Goal: Navigation & Orientation: Find specific page/section

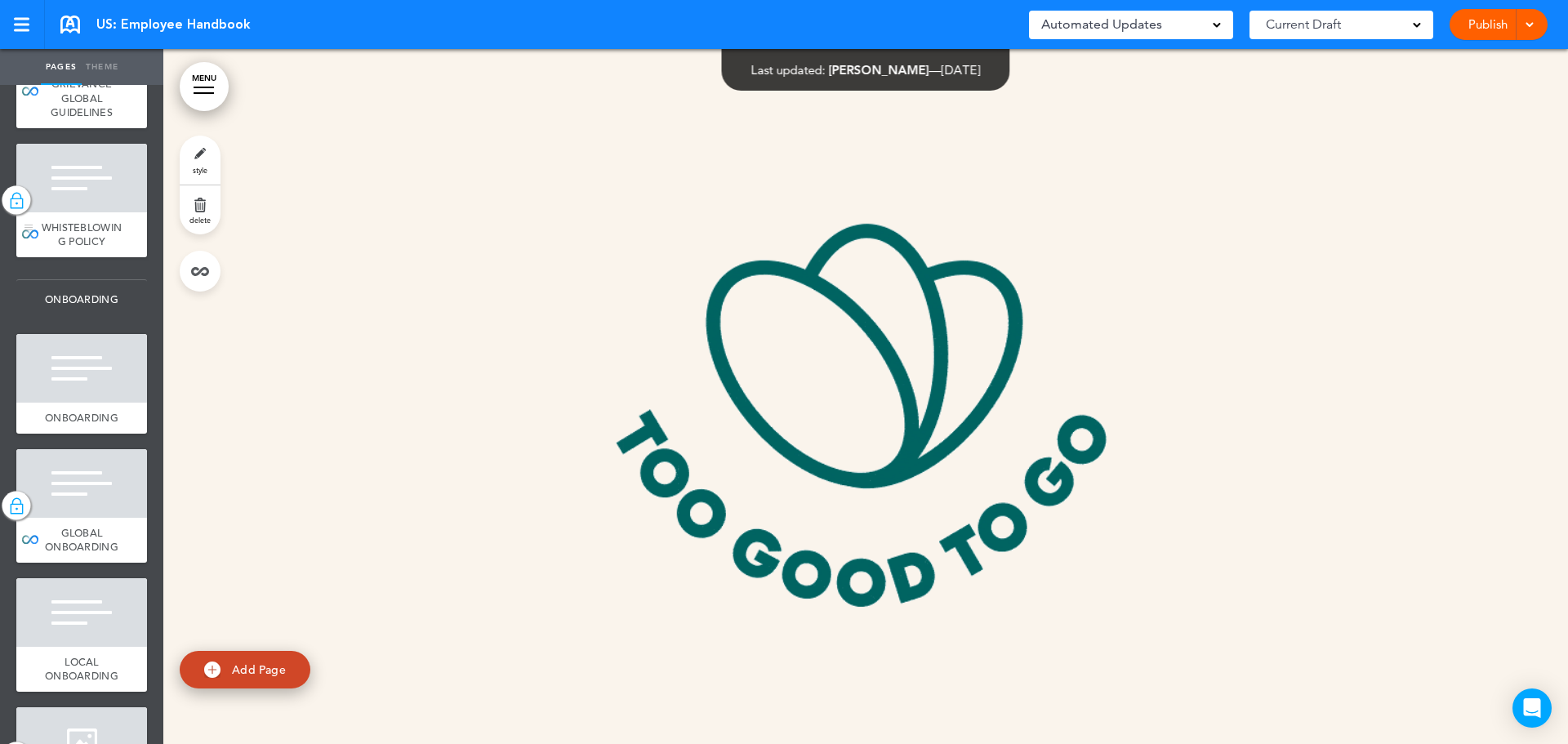
scroll to position [1797, 0]
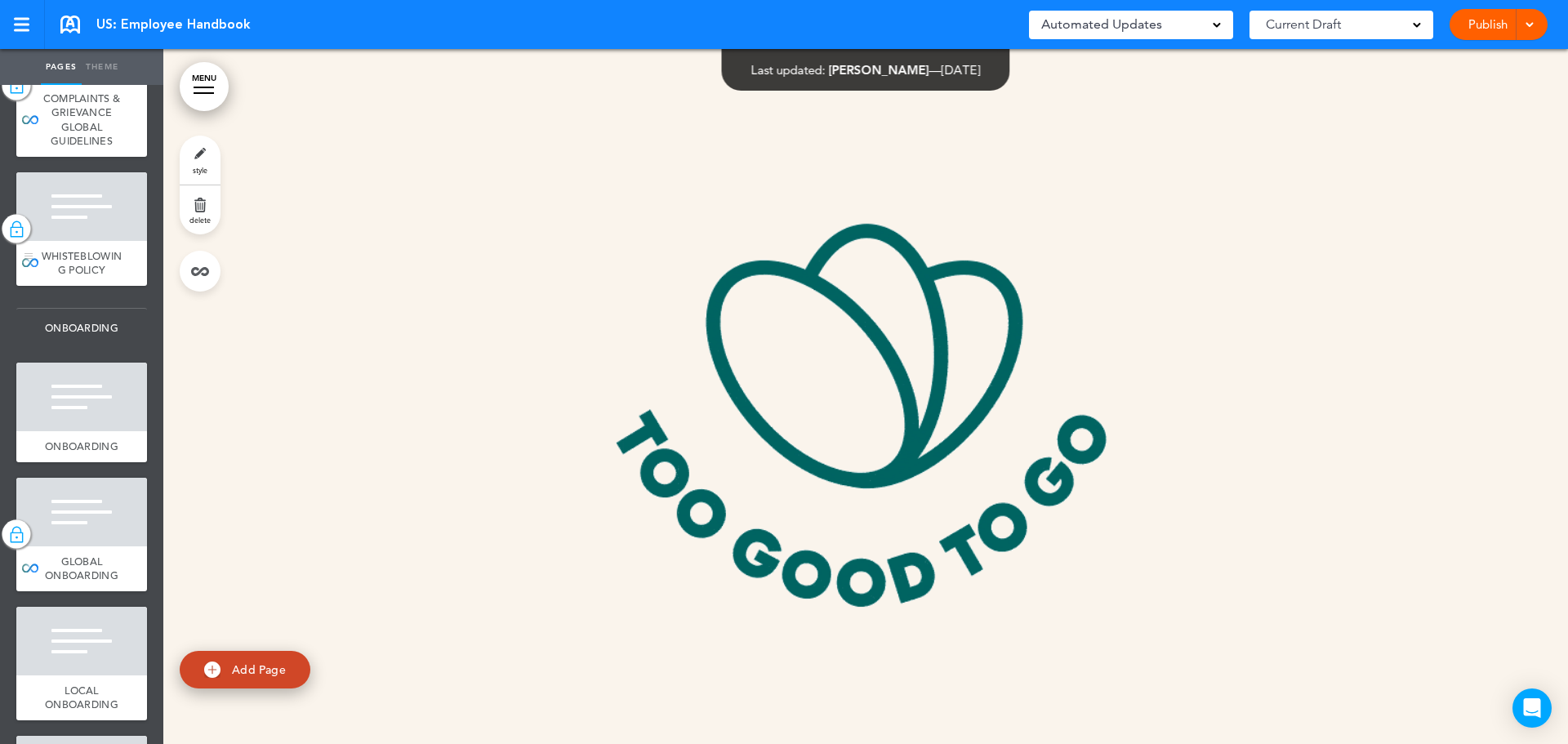
click at [74, 277] on span "WHISTEBLOWING POLICY" at bounding box center [82, 264] width 81 height 29
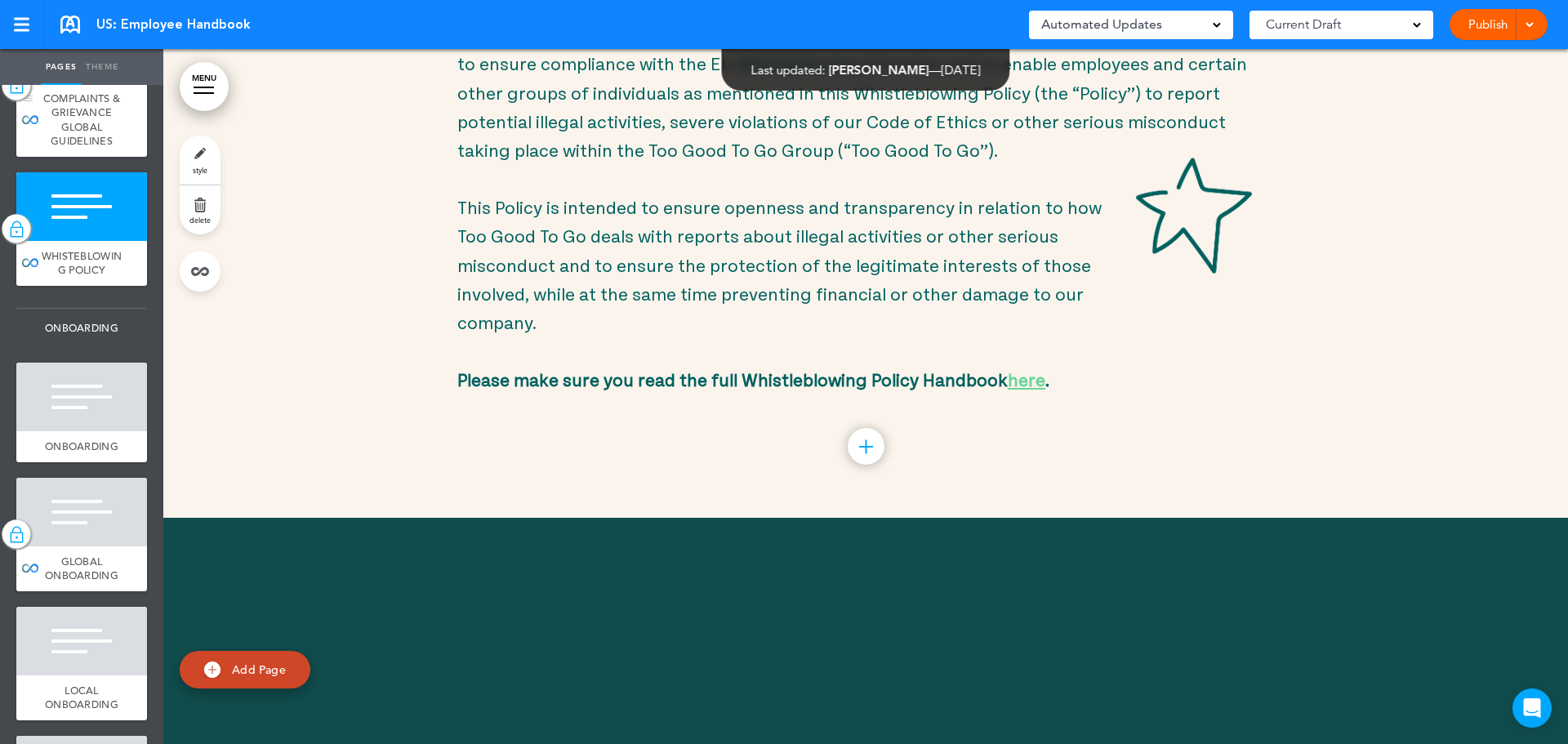
click at [104, 157] on div "COMPLAINTS & GRIEVANCE GLOBAL GUIDELINES" at bounding box center [81, 121] width 131 height 74
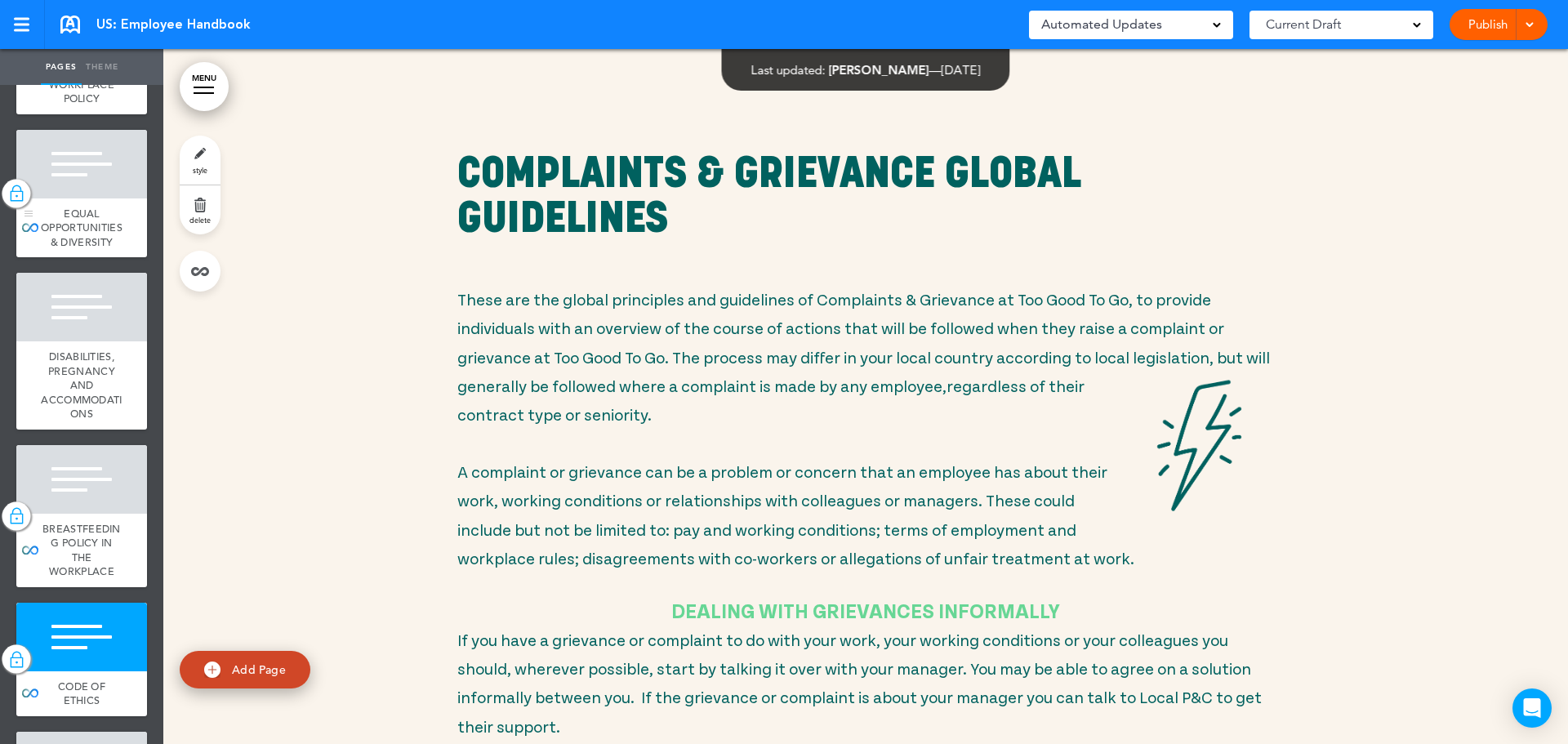
scroll to position [1062, 0]
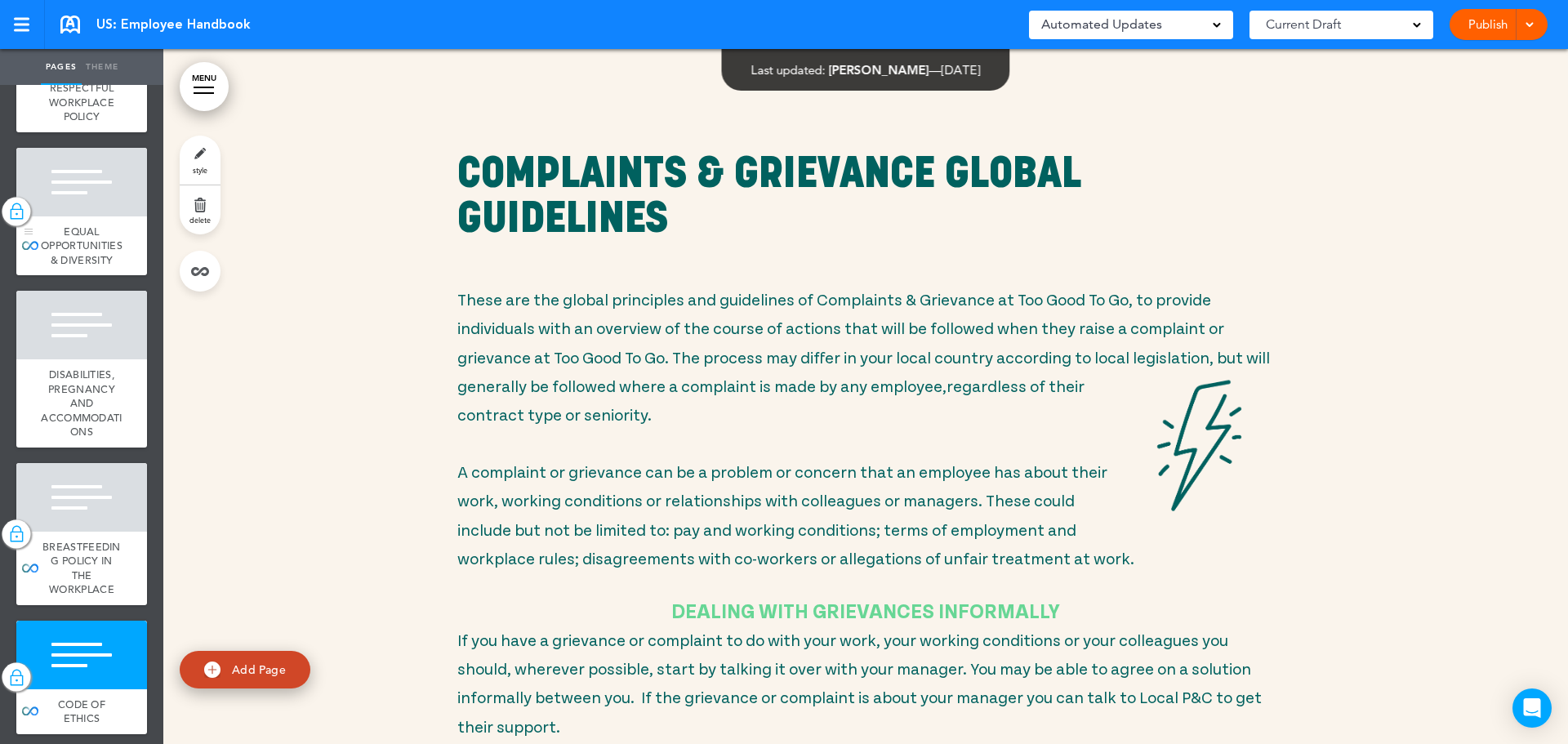
click at [78, 268] on span "EQUAL OPPORTUNITIES & DIVERSITY" at bounding box center [81, 245] width 82 height 42
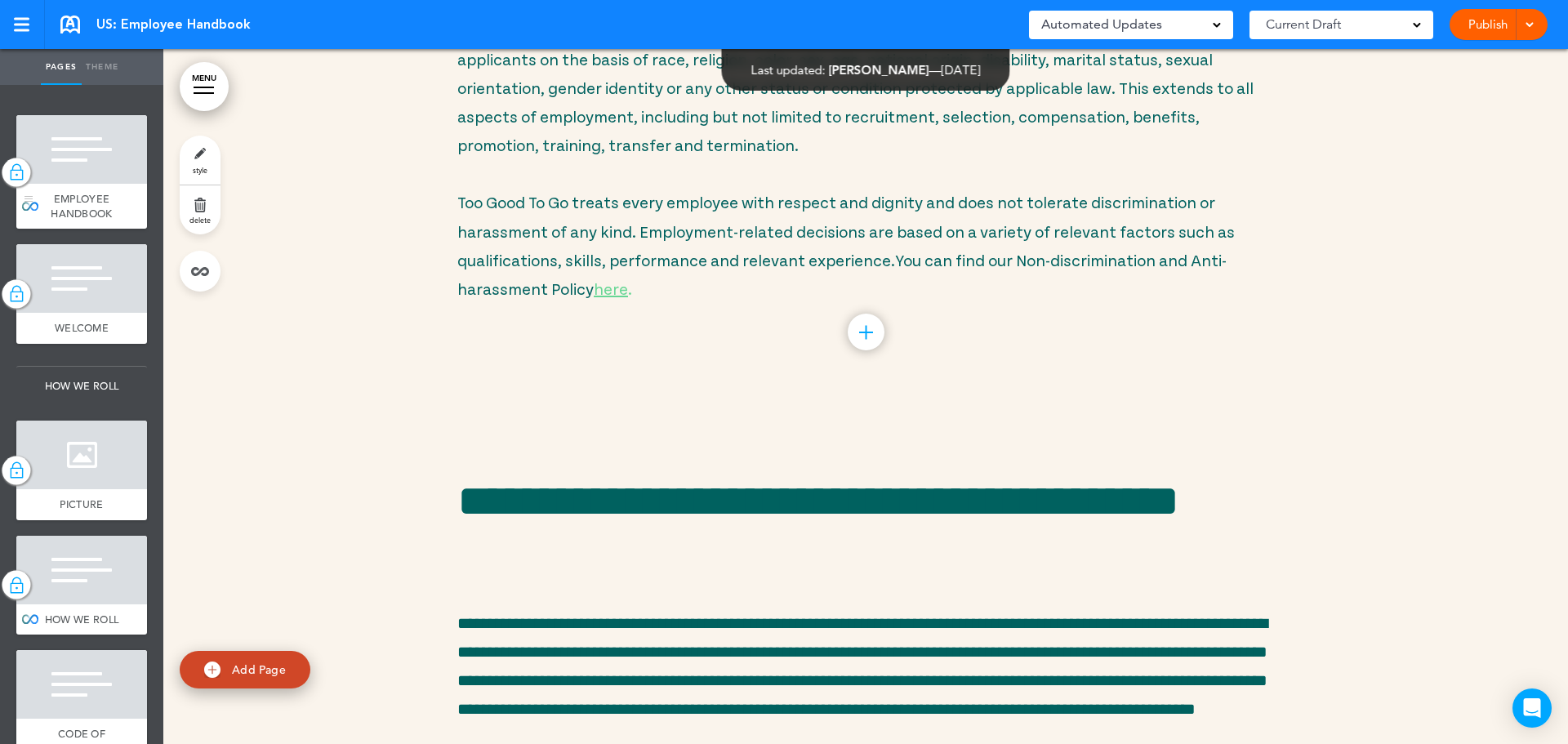
click at [83, 186] on div "EMPLOYEE HANDBOOK" at bounding box center [81, 206] width 131 height 45
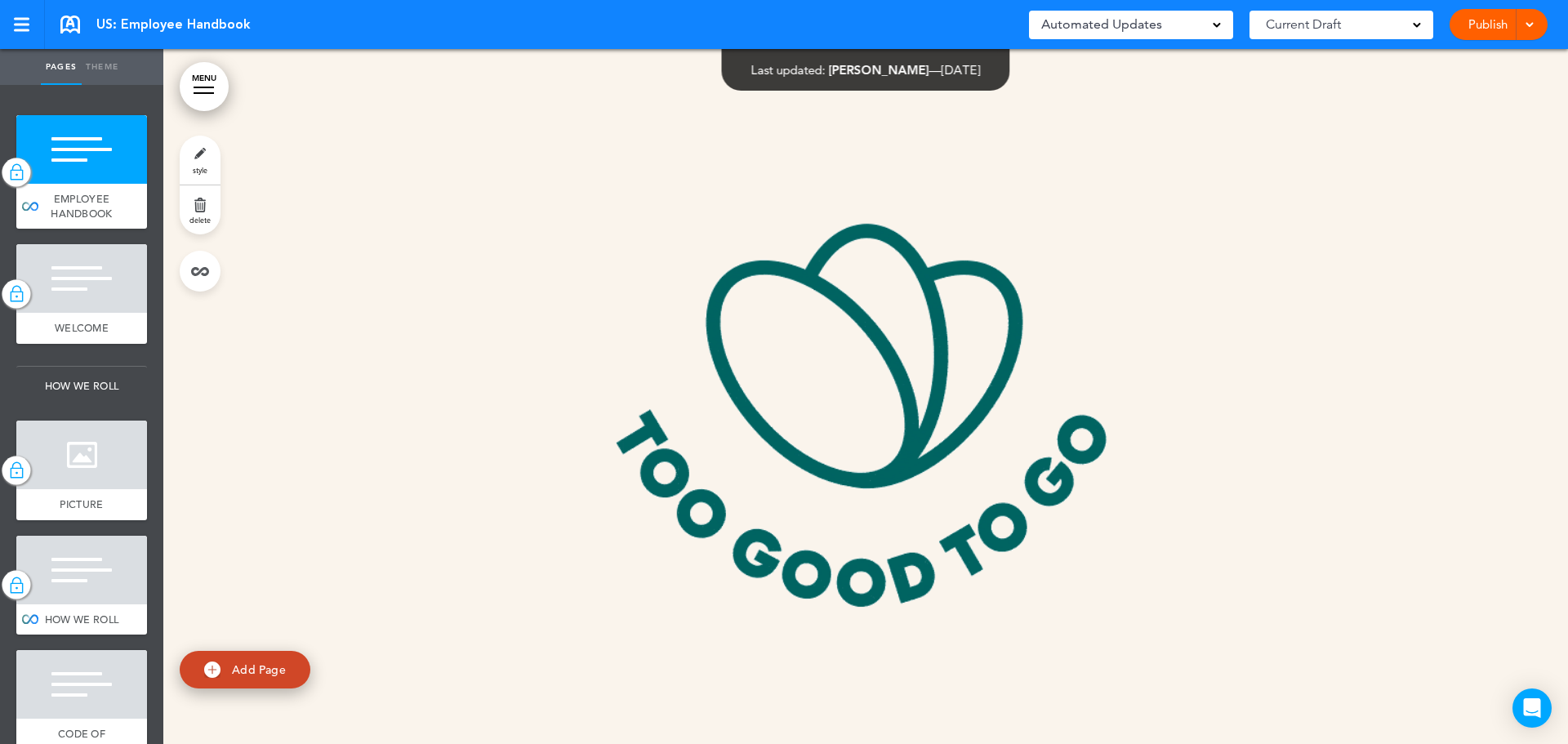
click at [194, 162] on link "style" at bounding box center [200, 160] width 41 height 49
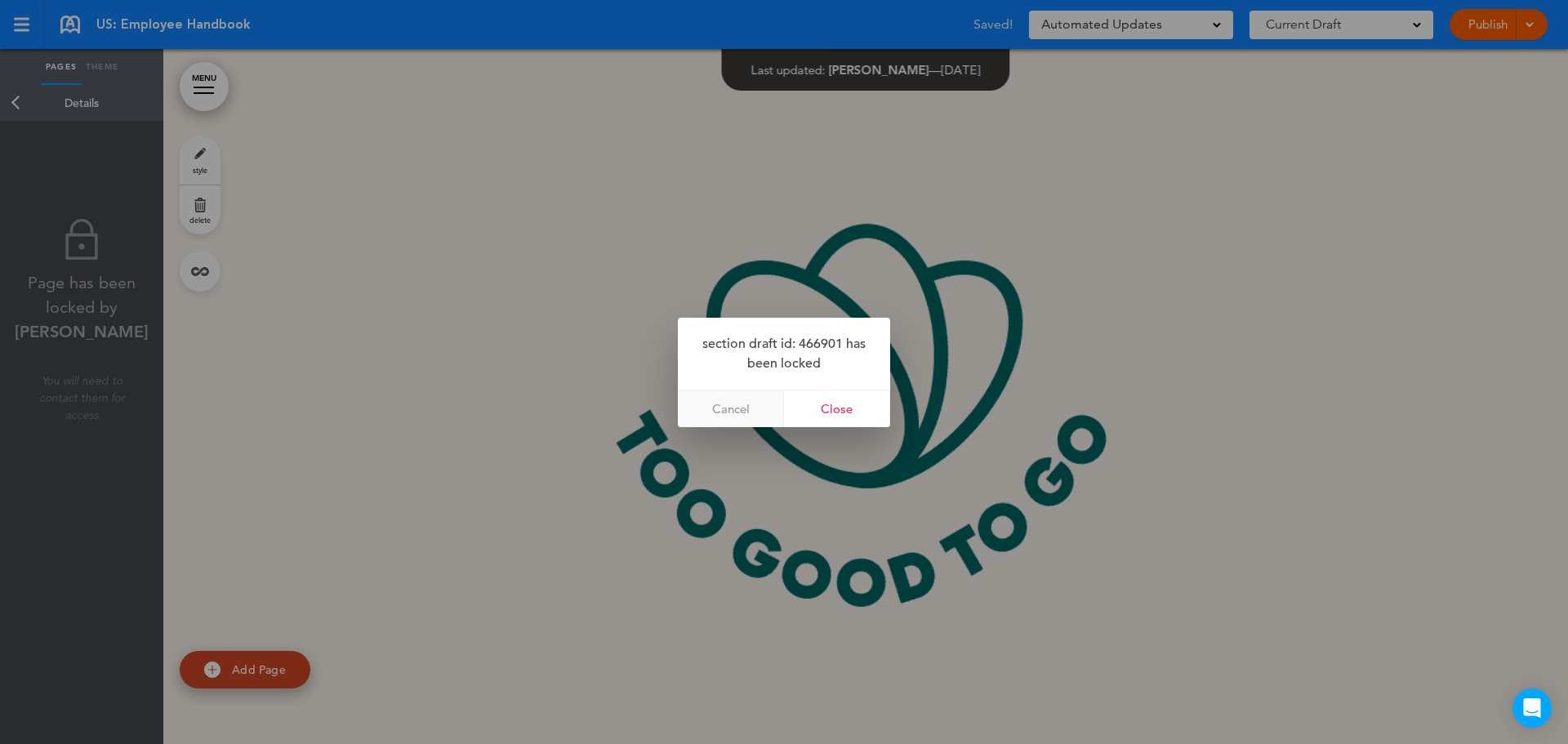
click at [746, 416] on link "Cancel" at bounding box center [731, 409] width 106 height 37
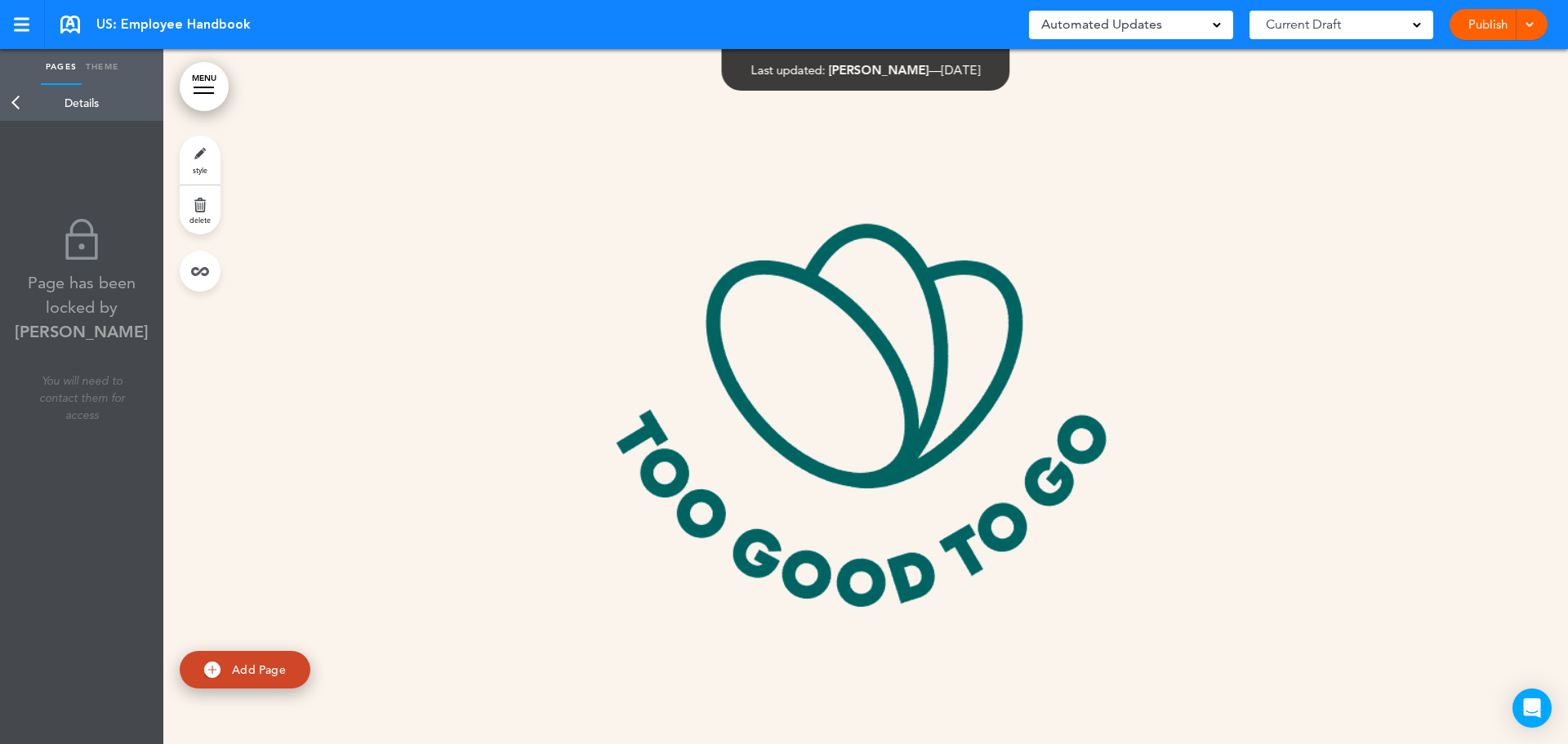
click at [11, 110] on link "Back" at bounding box center [16, 103] width 32 height 36
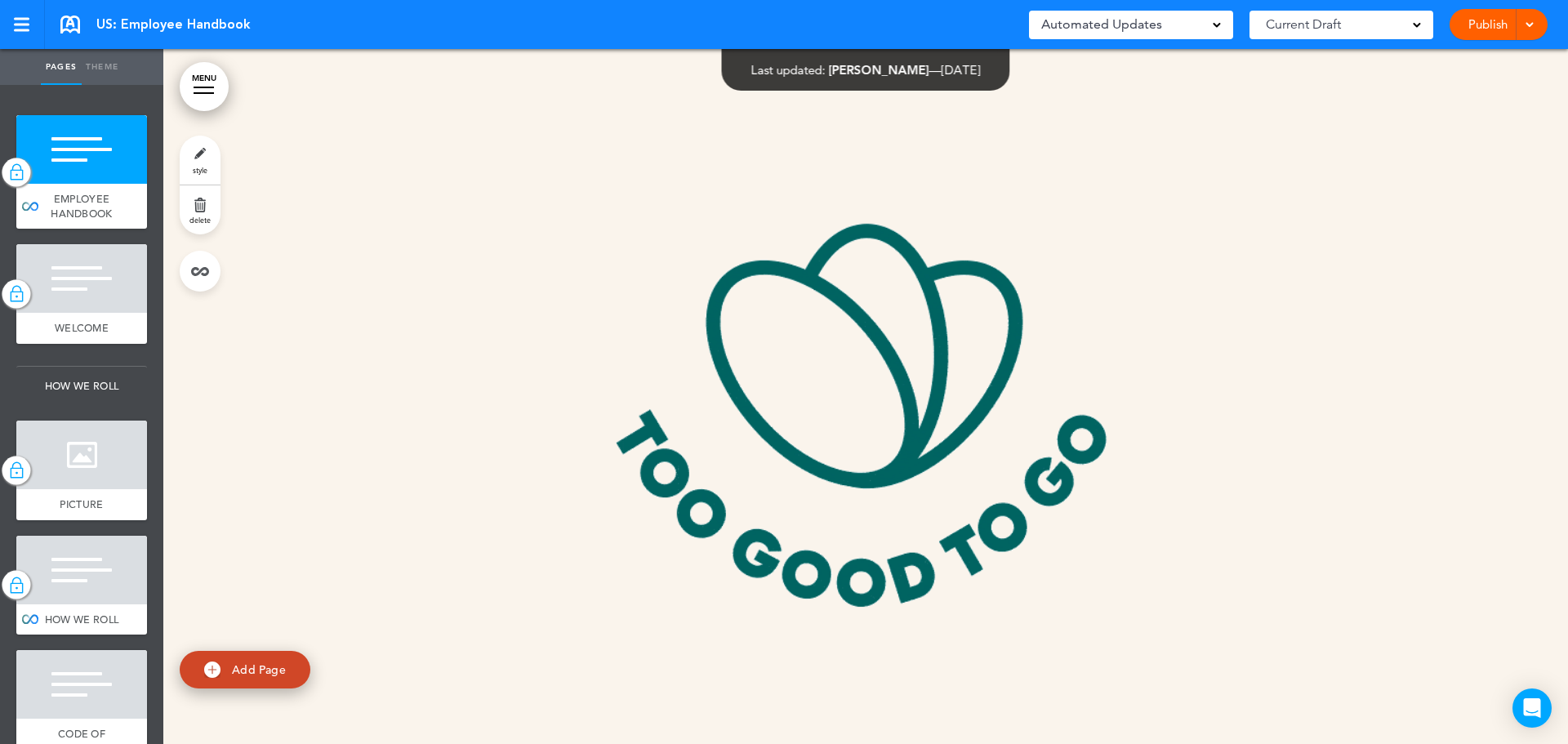
click at [1527, 26] on span at bounding box center [1529, 23] width 11 height 11
click at [198, 152] on link "style" at bounding box center [200, 160] width 41 height 49
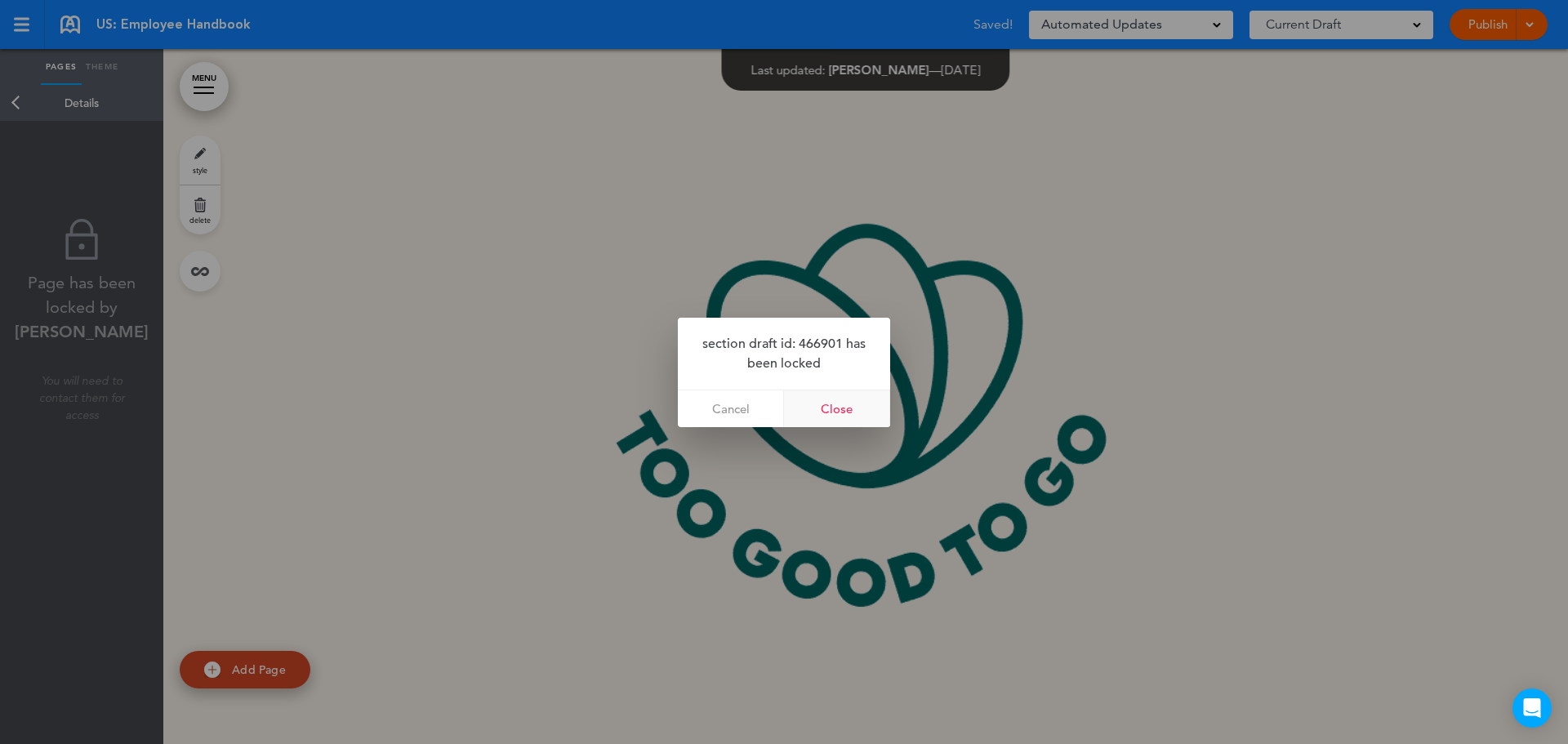
click at [824, 407] on link "Close" at bounding box center [838, 409] width 106 height 37
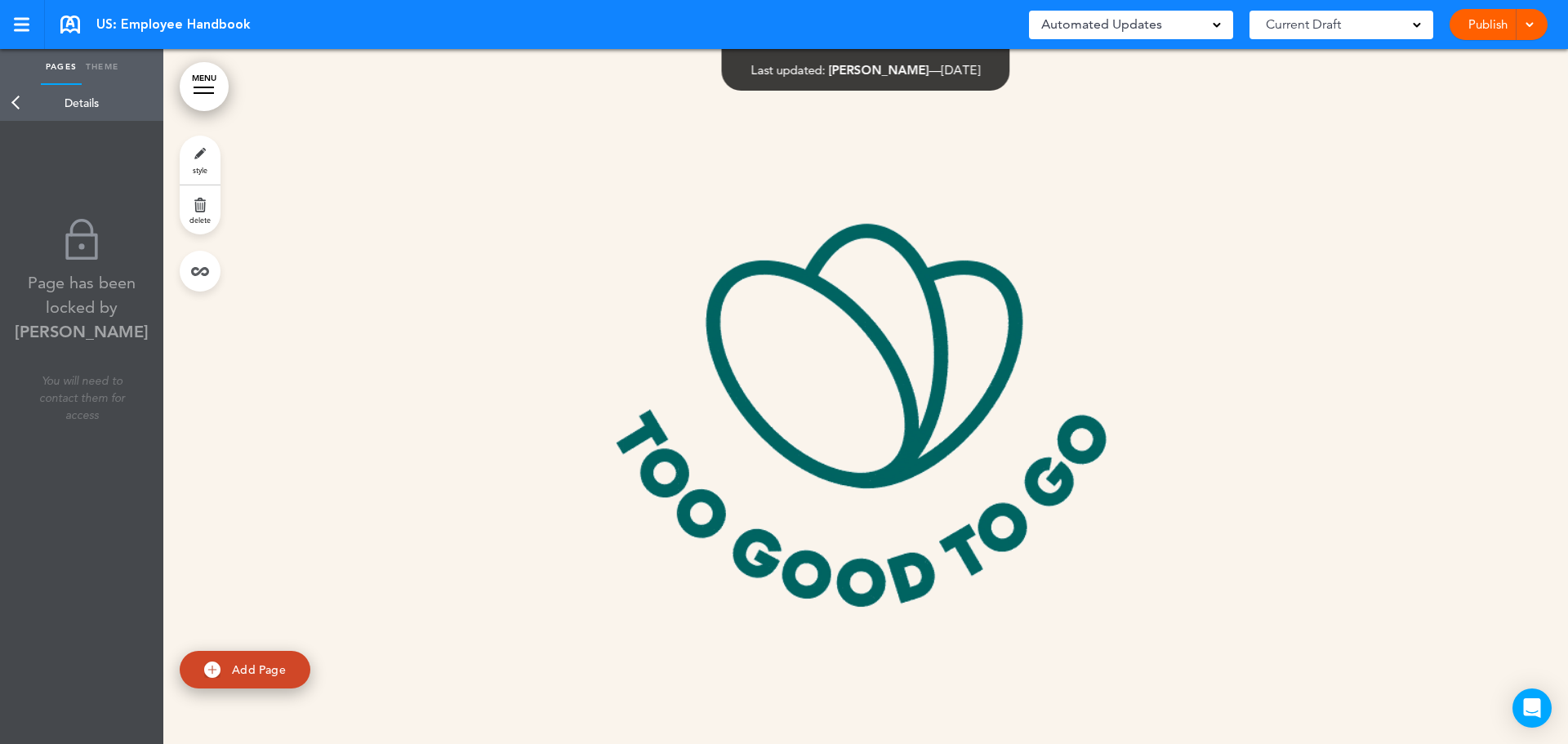
drag, startPoint x: 188, startPoint y: 165, endPoint x: 93, endPoint y: 356, distance: 213.3
click at [188, 166] on link "style" at bounding box center [200, 160] width 41 height 49
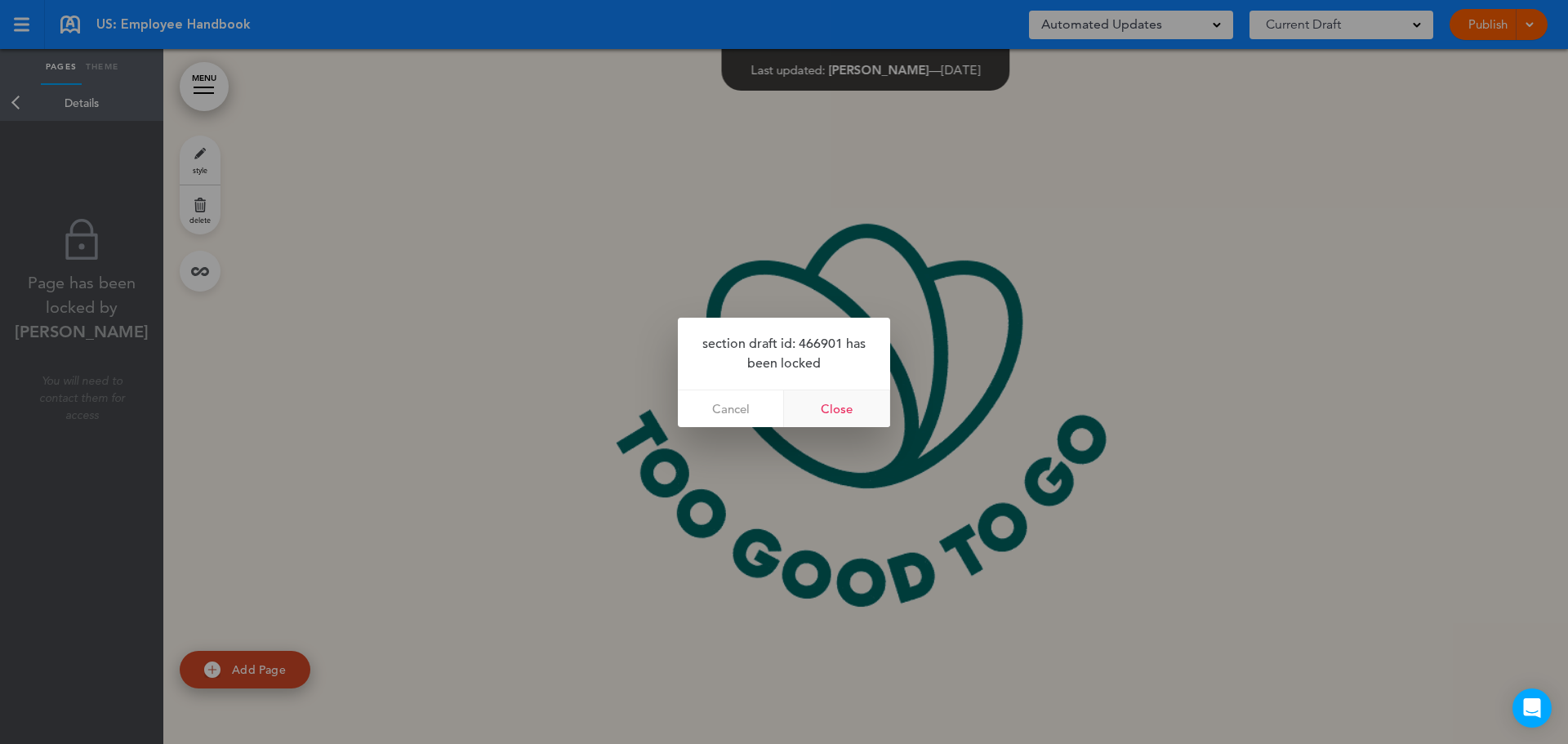
click at [818, 413] on link "Close" at bounding box center [838, 409] width 106 height 37
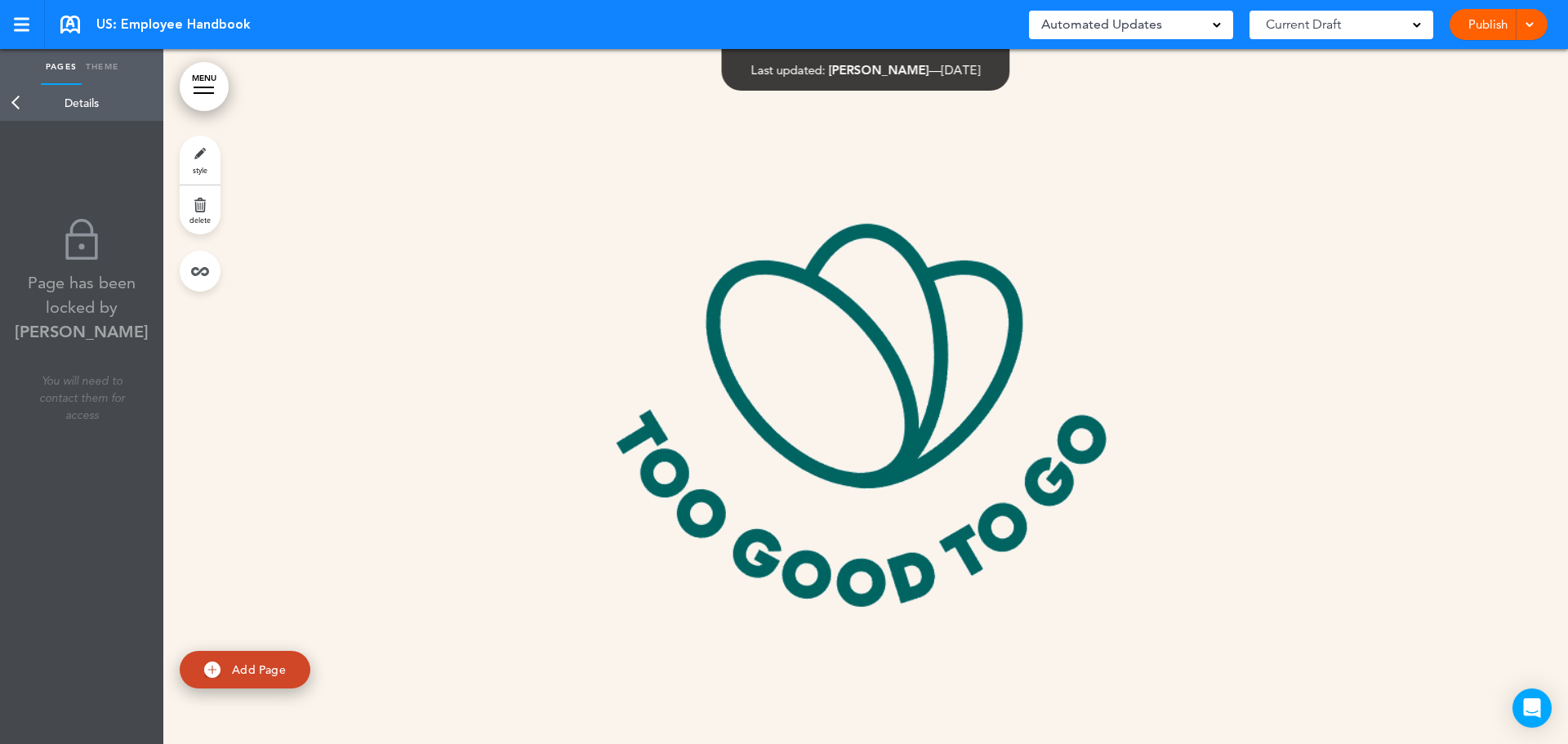
click at [14, 102] on link "Back" at bounding box center [16, 103] width 32 height 36
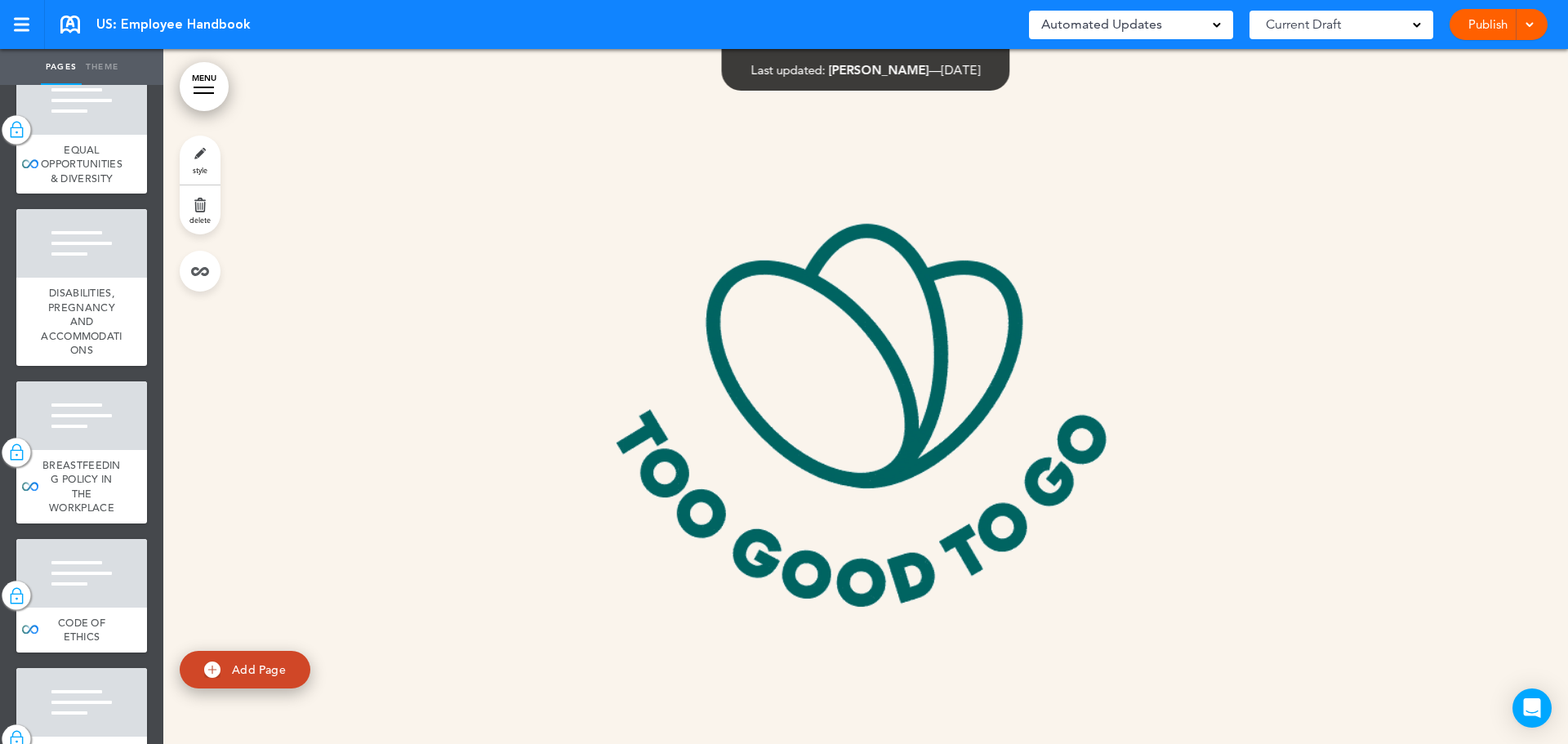
scroll to position [490, 0]
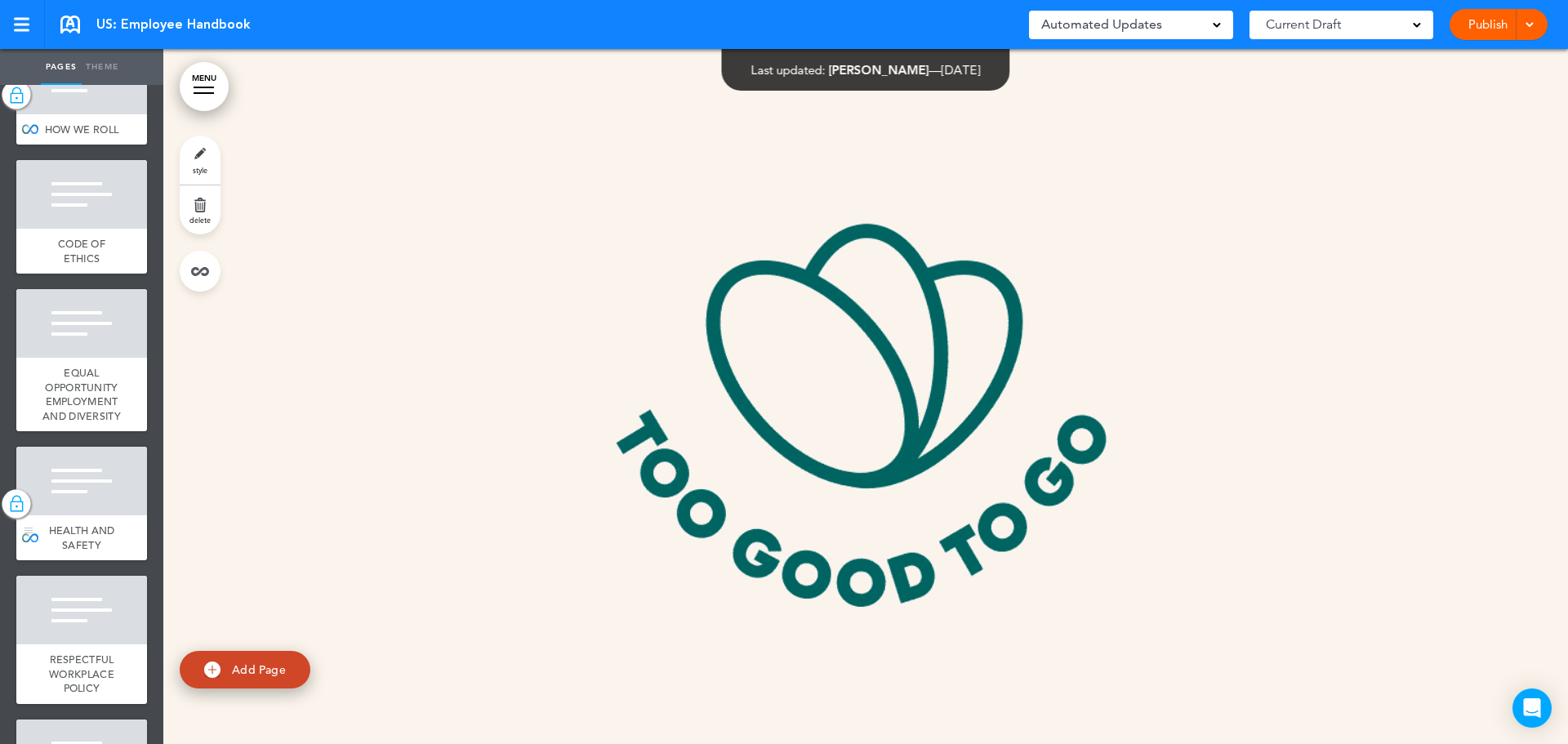
click at [19, 514] on img at bounding box center [16, 504] width 16 height 22
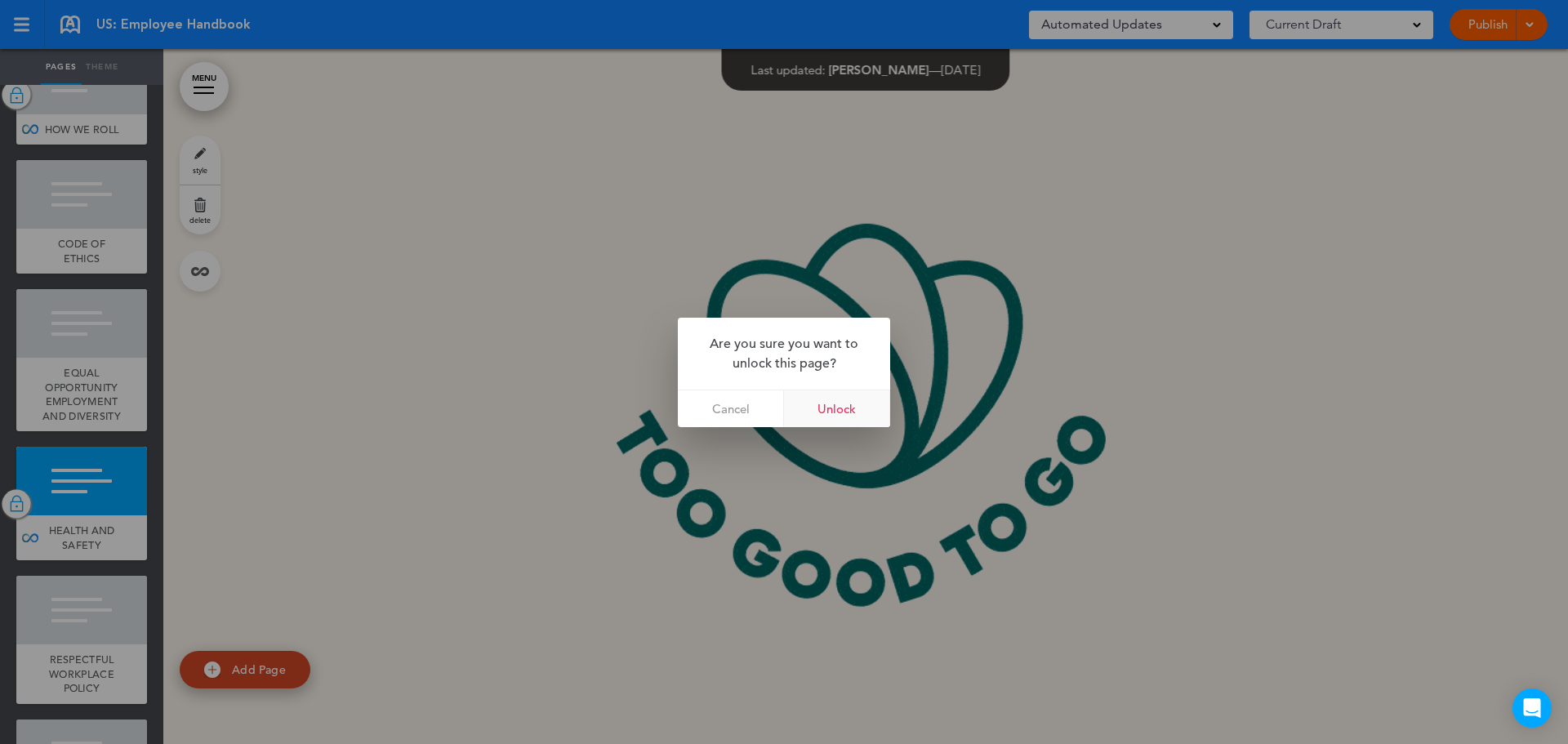
click at [847, 416] on link "Unlock" at bounding box center [838, 409] width 106 height 37
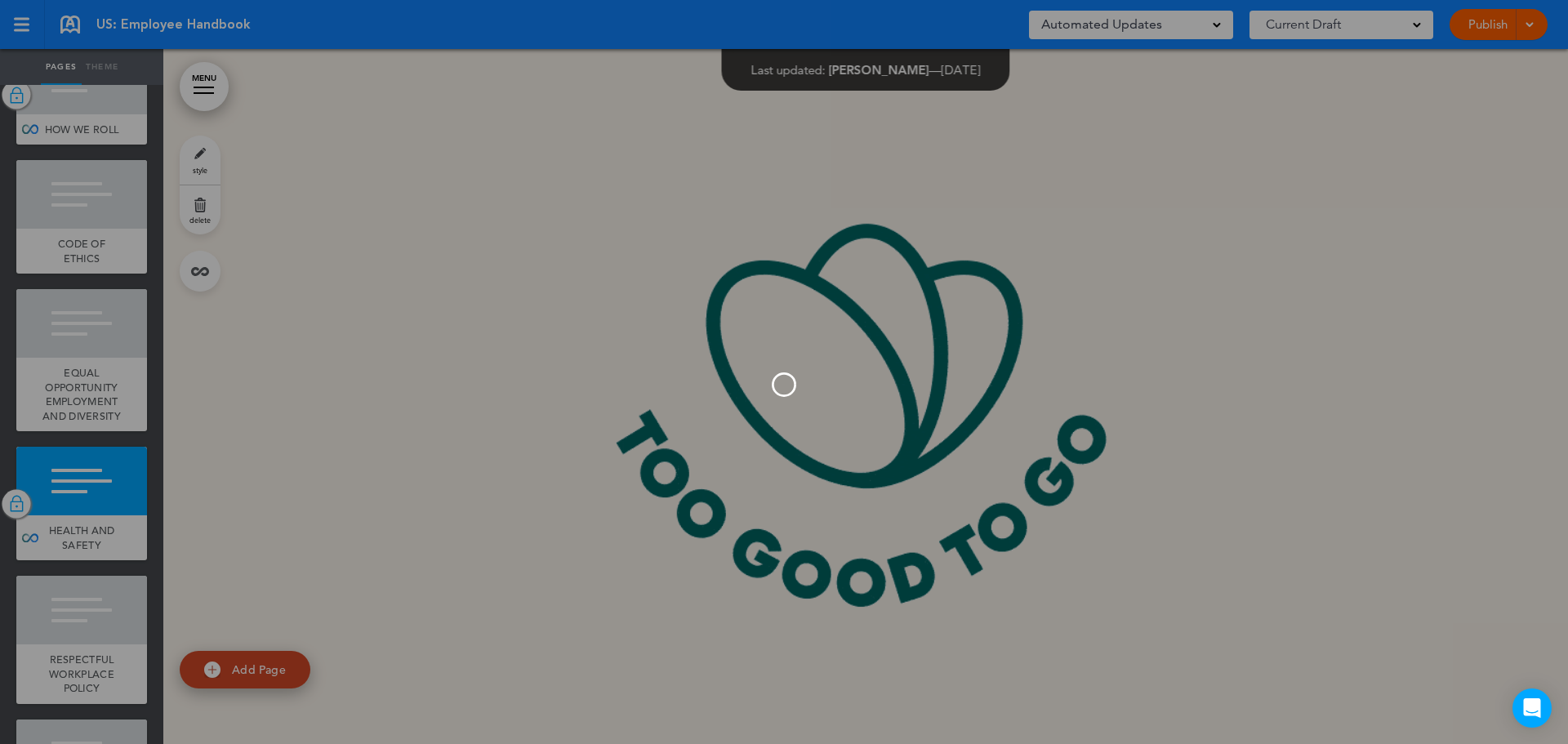
click at [482, 215] on div at bounding box center [784, 372] width 1568 height 744
click at [299, 578] on div at bounding box center [784, 372] width 1568 height 744
click at [327, 583] on div at bounding box center [784, 372] width 1568 height 744
click at [501, 132] on div at bounding box center [784, 372] width 1568 height 744
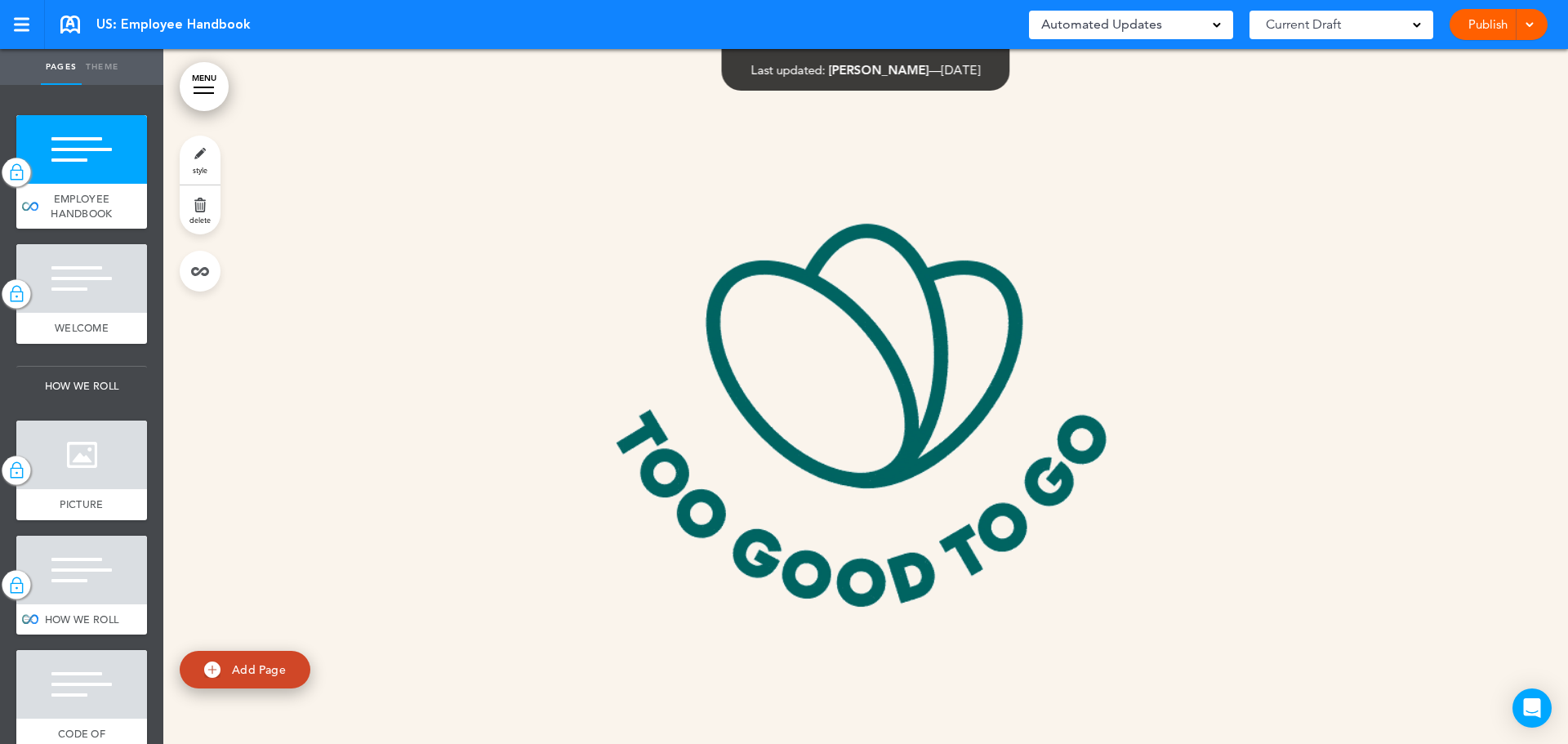
click at [14, 584] on img at bounding box center [16, 585] width 16 height 22
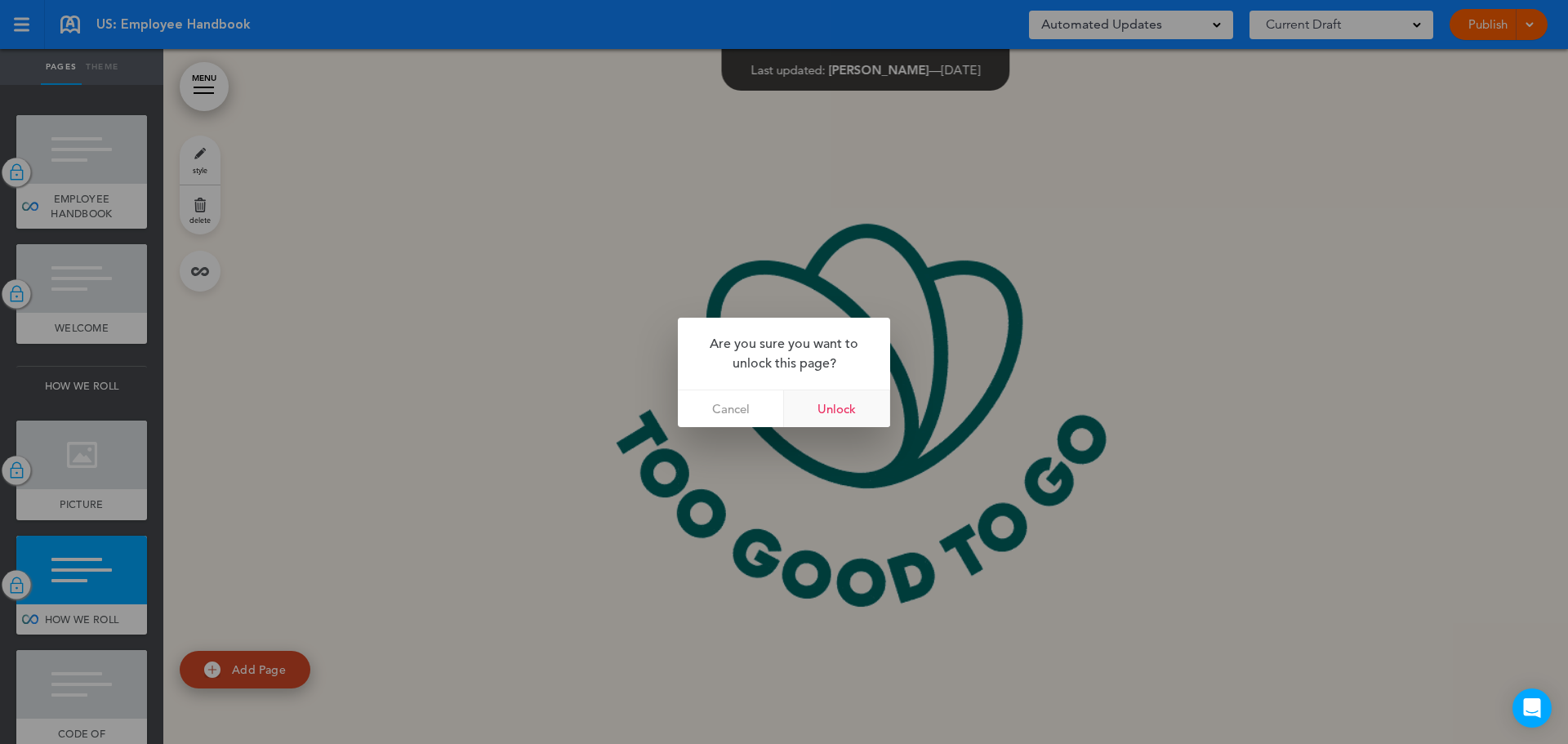
click at [840, 408] on link "Unlock" at bounding box center [838, 409] width 106 height 37
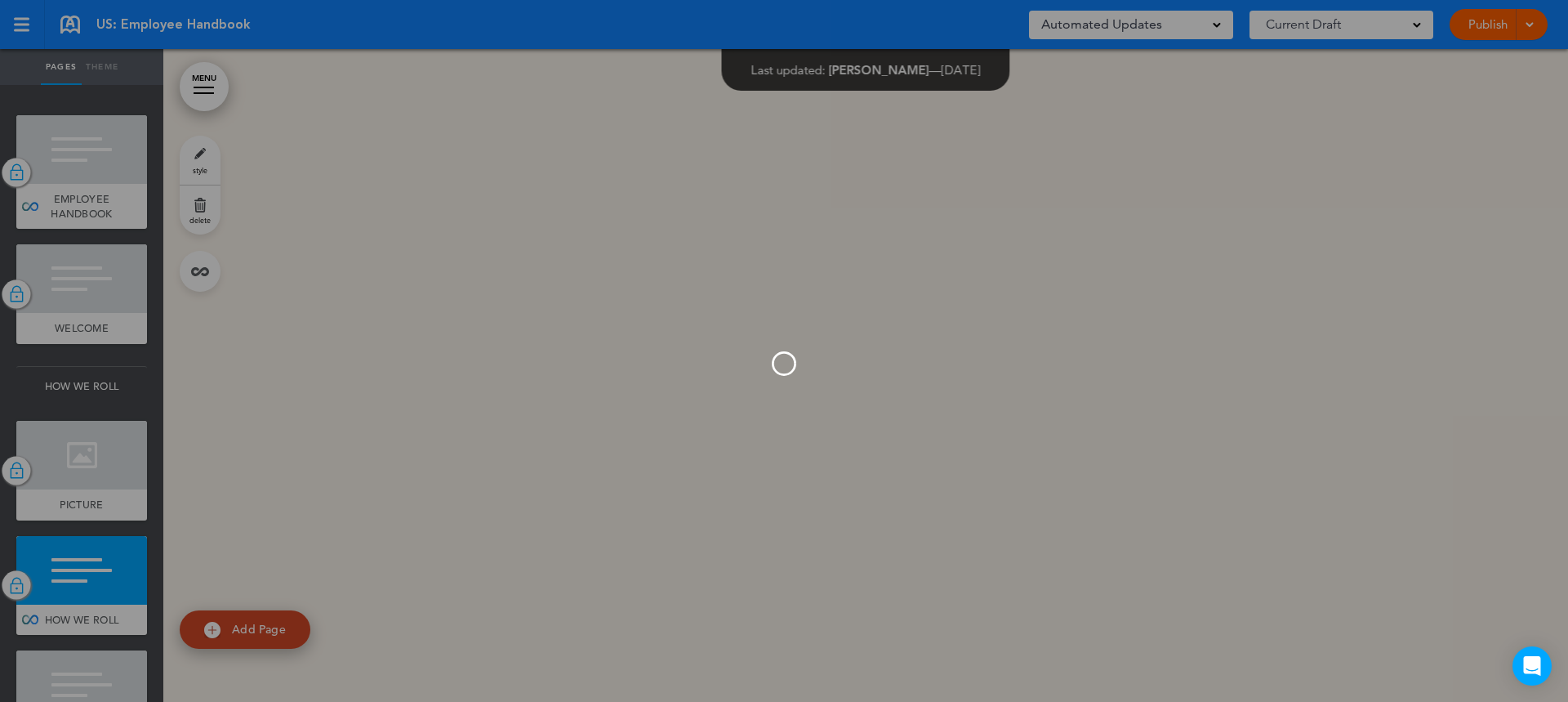
click at [516, 538] on div at bounding box center [784, 351] width 1568 height 702
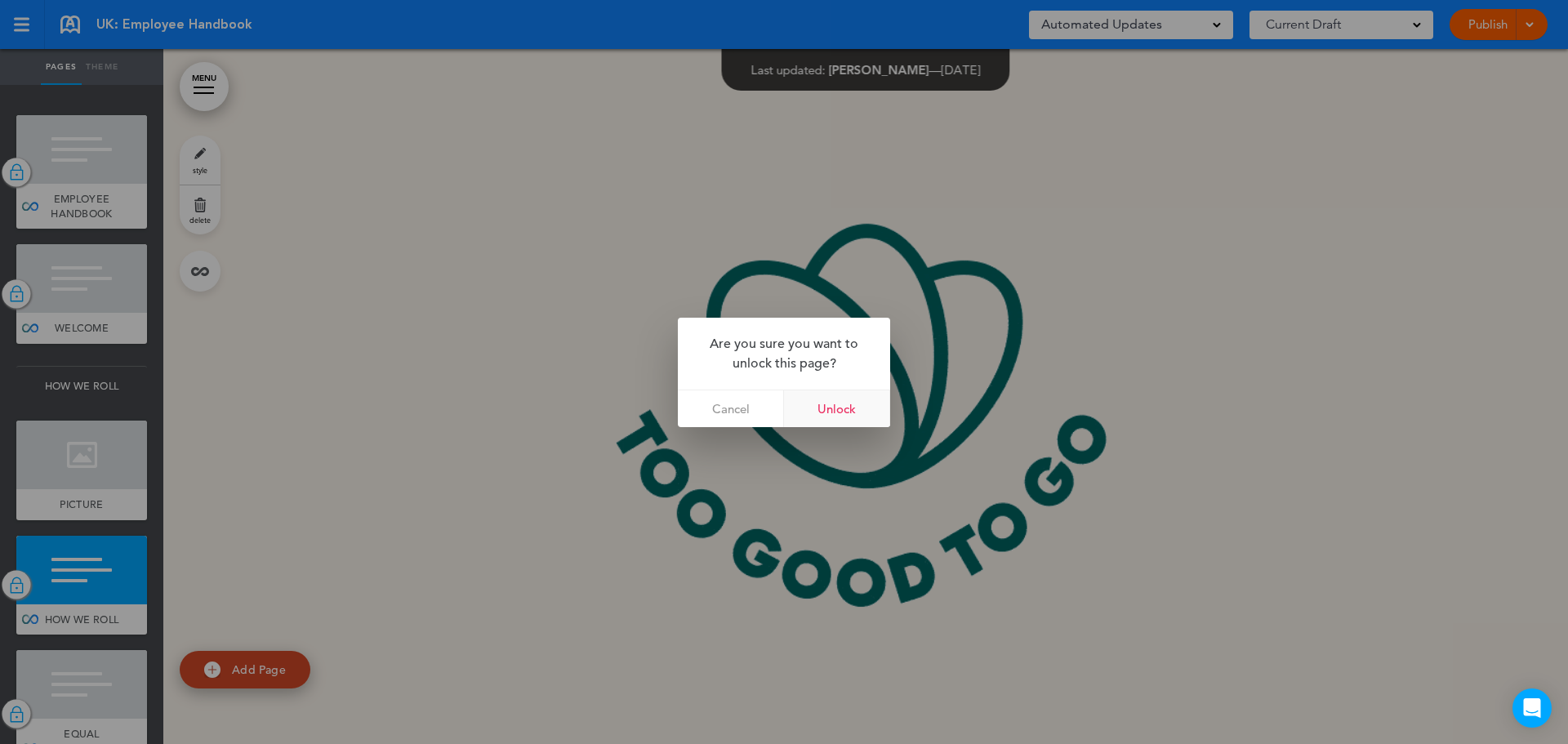
click at [821, 404] on link "Unlock" at bounding box center [838, 409] width 106 height 37
